Goal: Use online tool/utility: Use online tool/utility

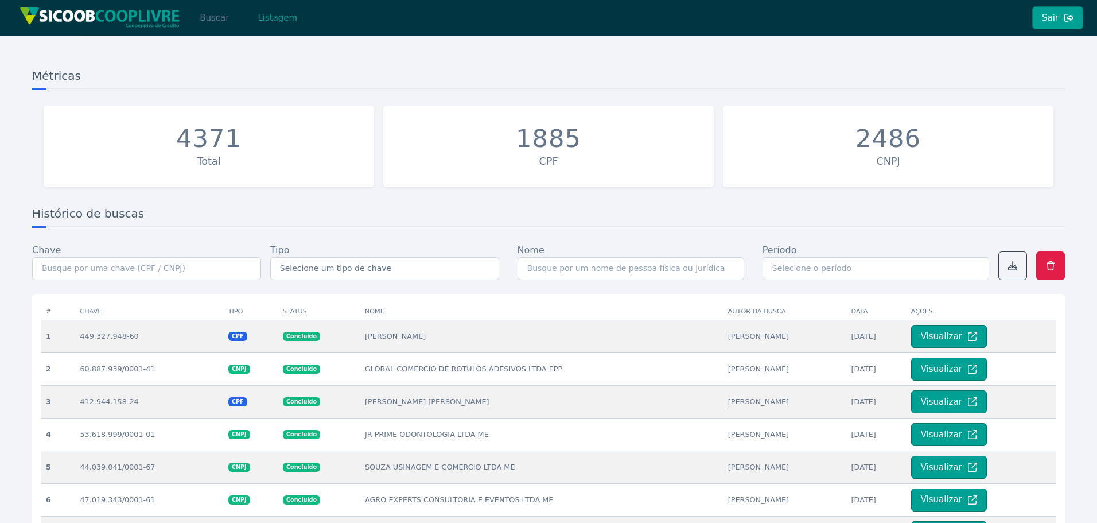
click at [207, 16] on button "Buscar" at bounding box center [214, 17] width 49 height 23
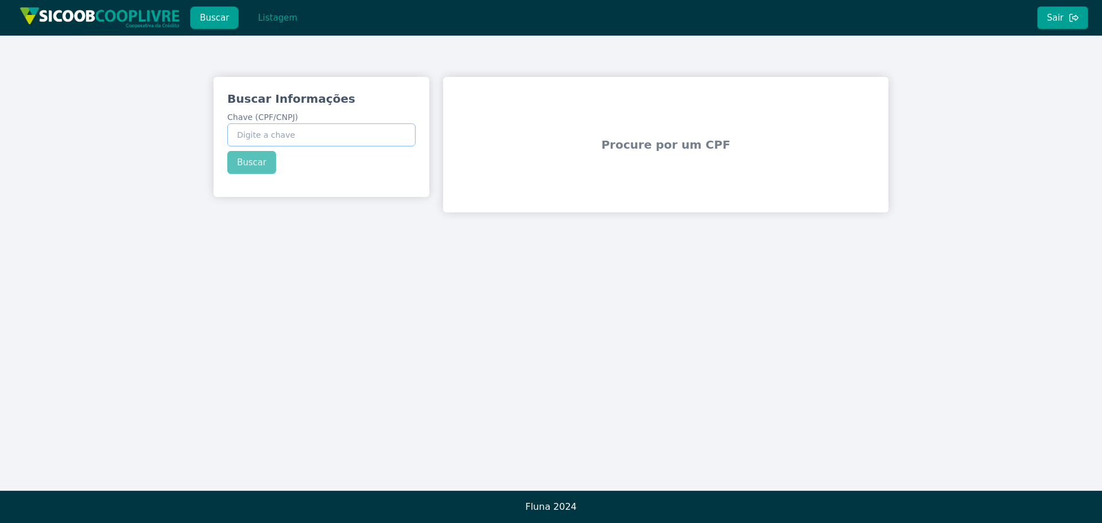
click at [337, 127] on input "Chave (CPF/CNPJ)" at bounding box center [321, 134] width 188 height 23
paste input "51.477.532/0001-55"
type input "51.477.532/0001-55"
click at [243, 166] on button "Buscar" at bounding box center [251, 162] width 49 height 23
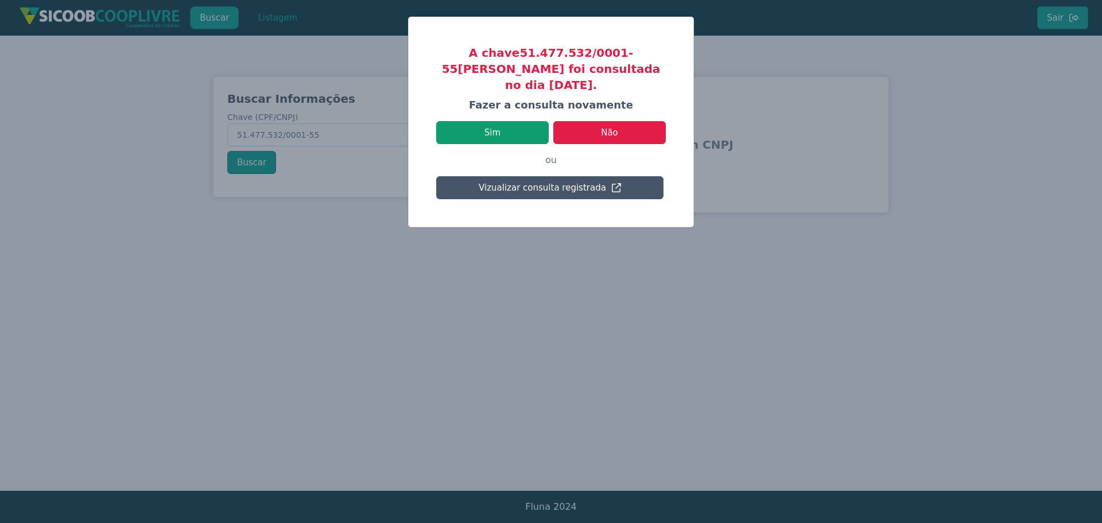
click at [487, 121] on button "Sim" at bounding box center [492, 132] width 112 height 23
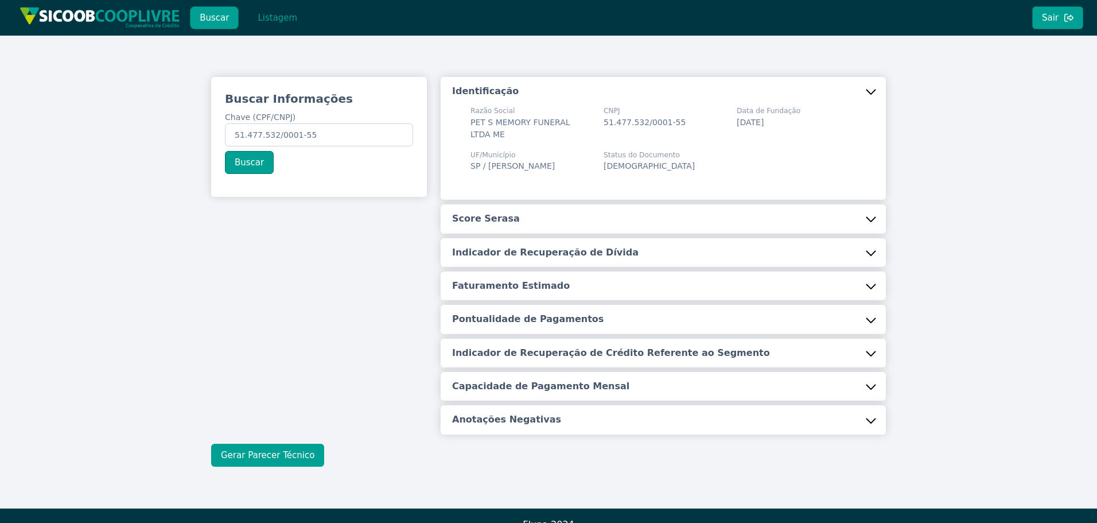
click at [285, 452] on button "Gerar Parecer Técnico" at bounding box center [267, 455] width 113 height 23
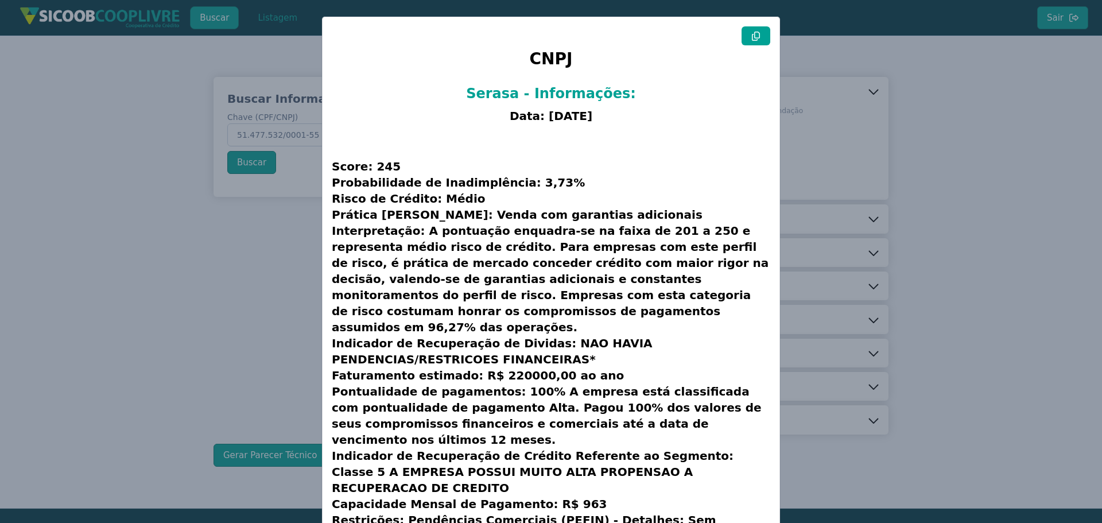
click at [751, 32] on icon at bounding box center [755, 36] width 9 height 9
drag, startPoint x: 958, startPoint y: 85, endPoint x: 770, endPoint y: 111, distance: 190.0
click at [958, 86] on modal-container "CNPJ Serasa - Informações: Data: [DATE] Score: 245 Probabilidade de Inadimplênc…" at bounding box center [551, 261] width 1102 height 523
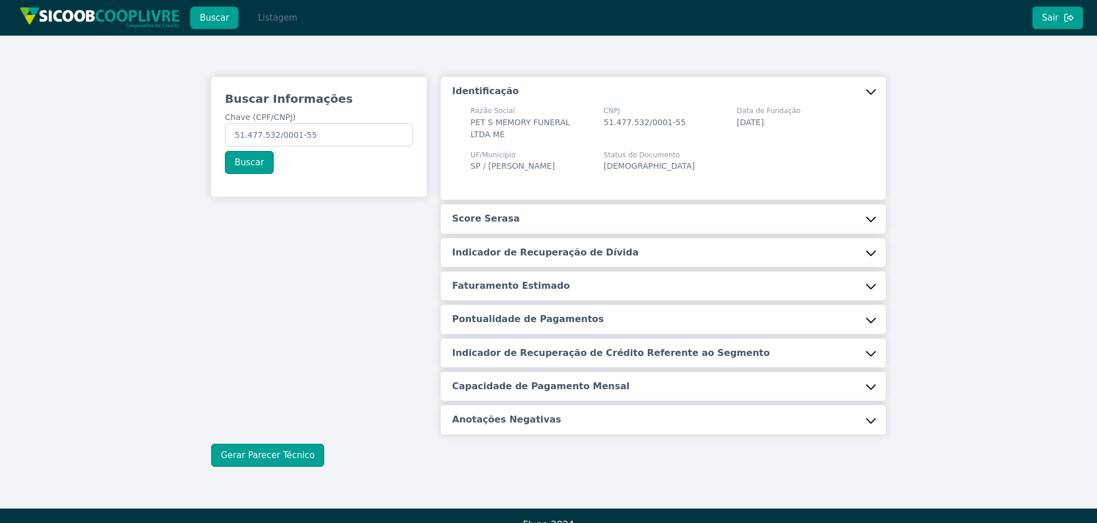
click at [292, 22] on button "Listagem" at bounding box center [277, 17] width 59 height 23
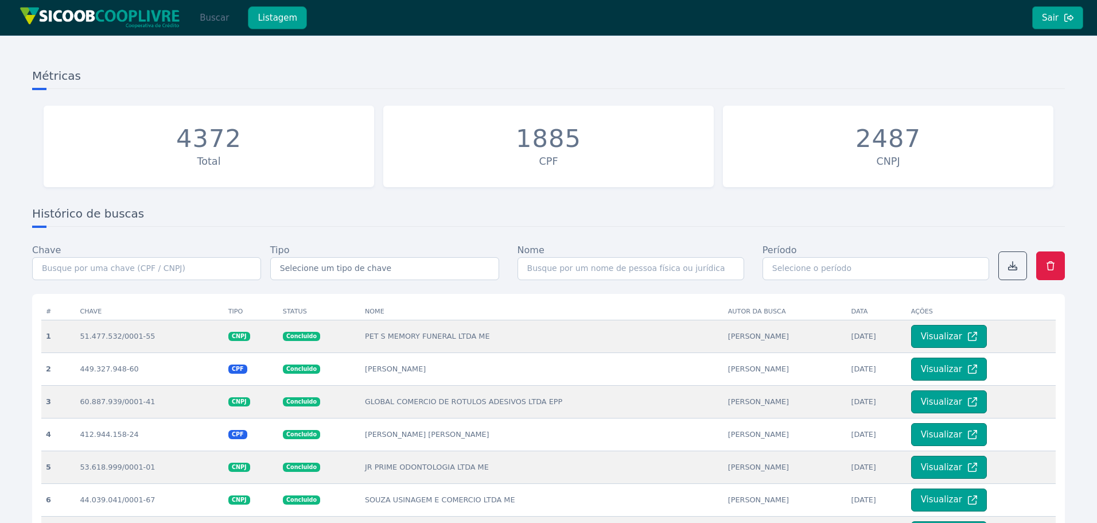
click at [219, 14] on button "Buscar" at bounding box center [214, 17] width 49 height 23
